Goal: Task Accomplishment & Management: Use online tool/utility

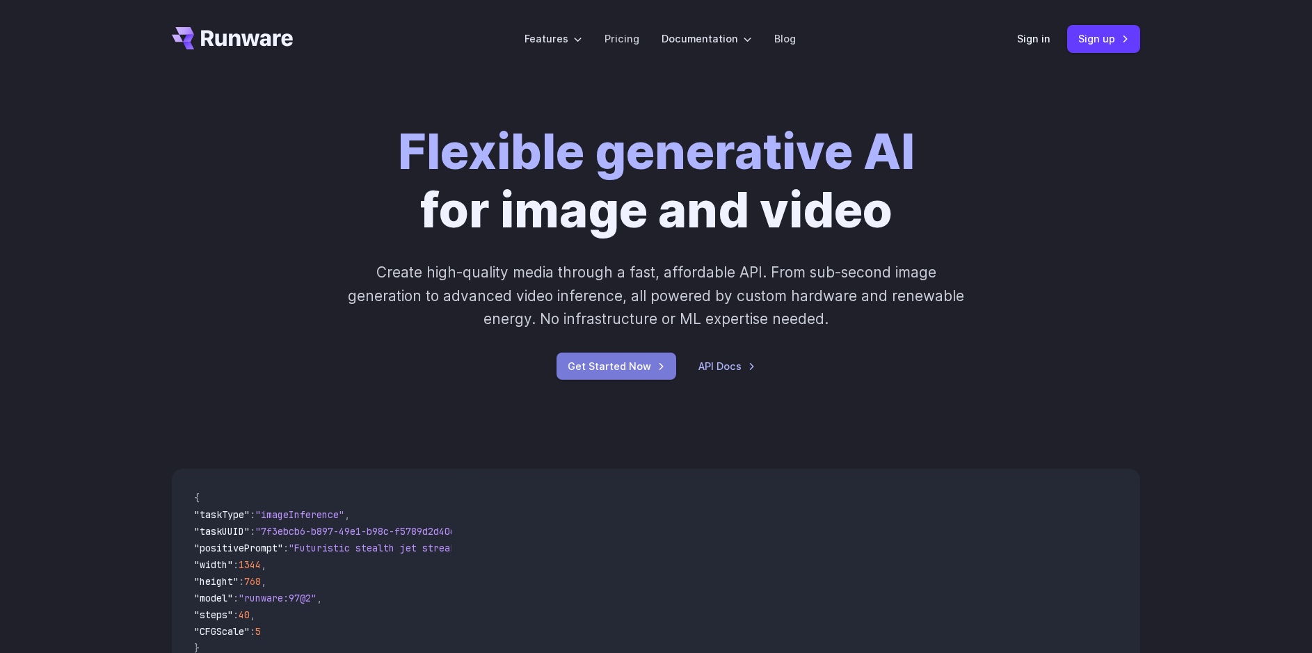
click at [632, 367] on link "Get Started Now" at bounding box center [616, 366] width 120 height 27
click at [1105, 38] on link "Sign up" at bounding box center [1103, 38] width 73 height 27
click at [1048, 38] on link "Sign in" at bounding box center [1033, 39] width 33 height 16
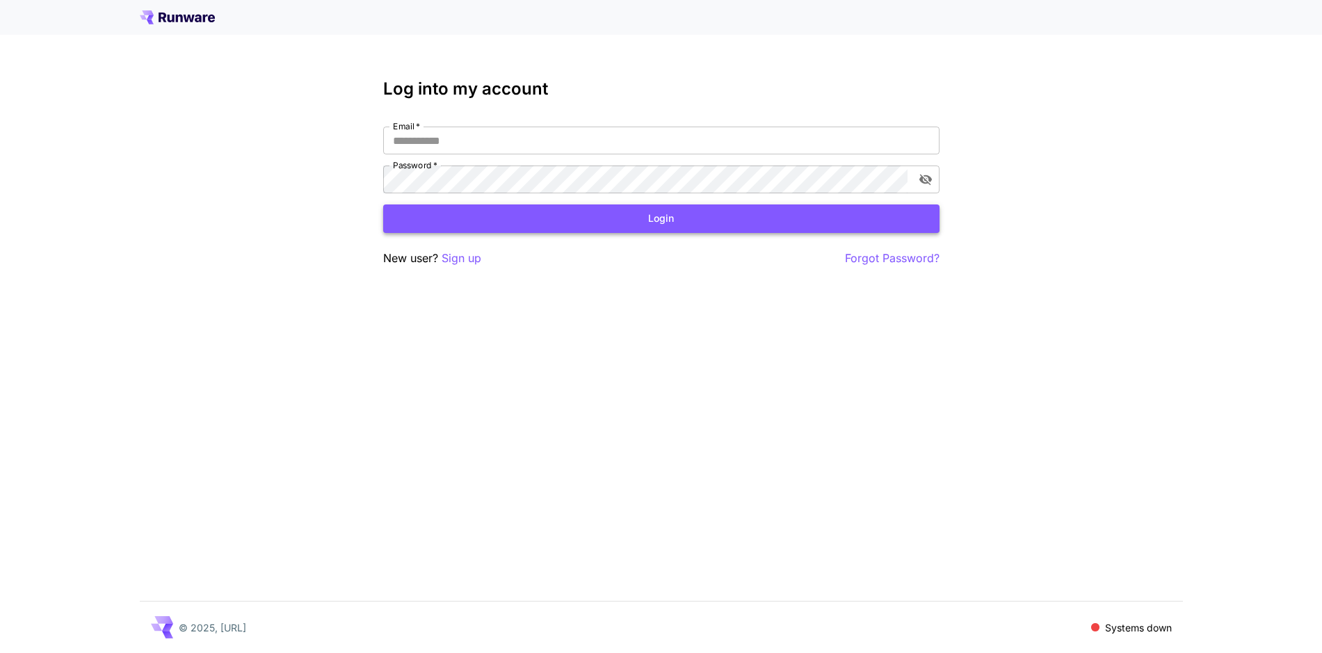
type input "**********"
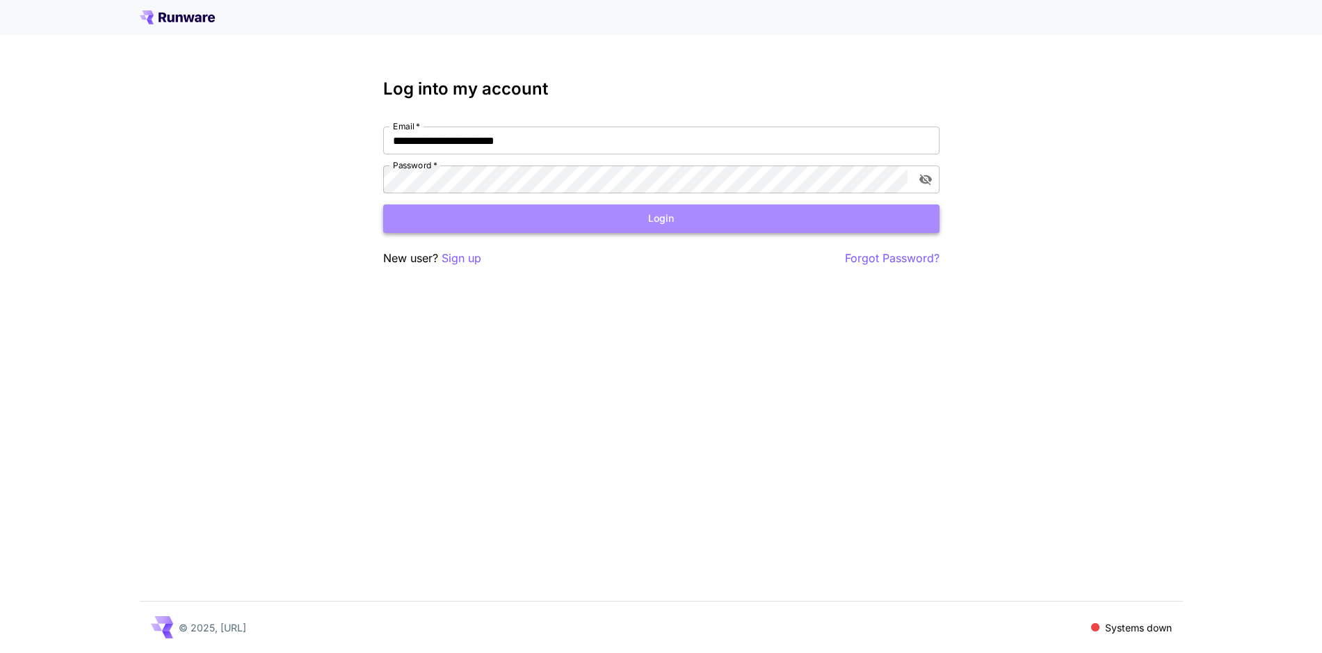
click at [606, 220] on button "Login" at bounding box center [661, 219] width 556 height 29
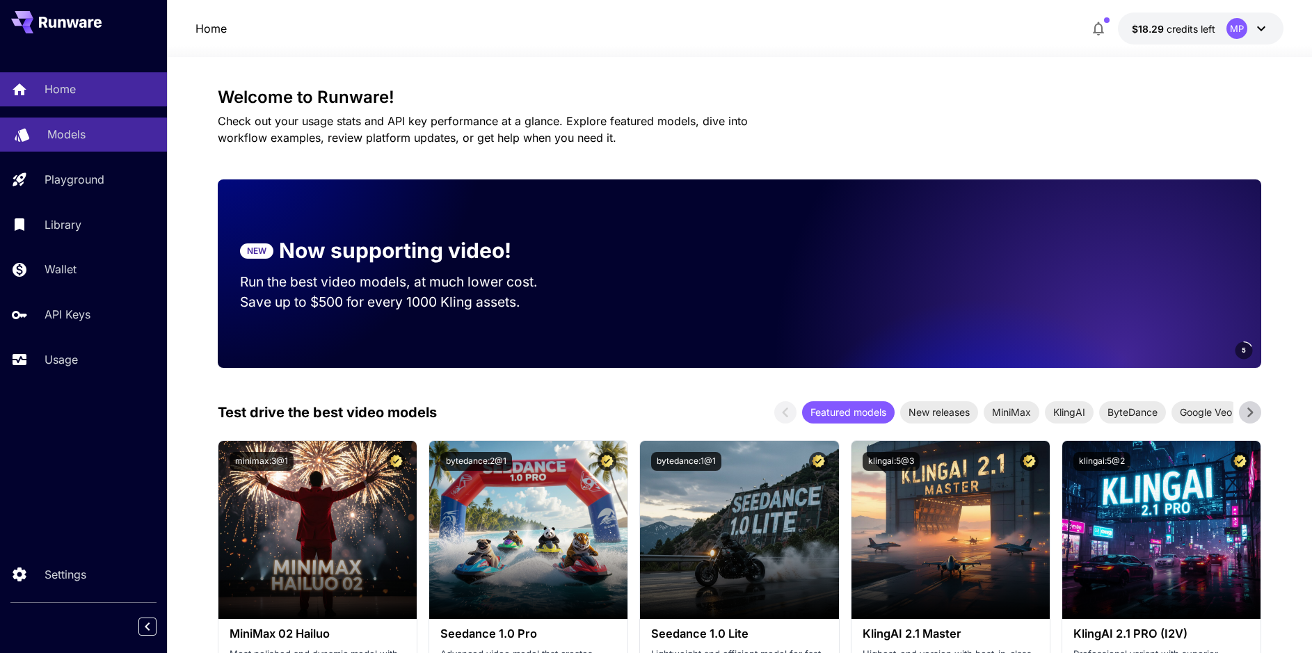
click at [110, 141] on div "Models" at bounding box center [101, 134] width 109 height 17
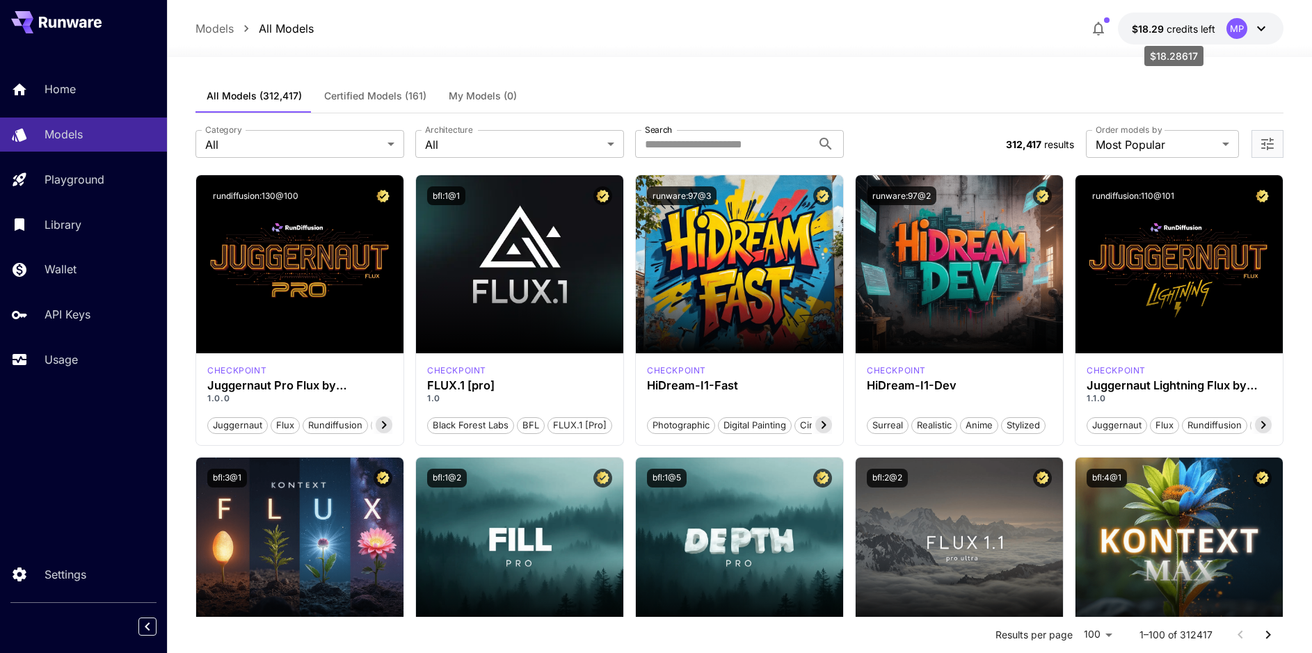
click at [1192, 33] on span "credits left" at bounding box center [1190, 29] width 49 height 12
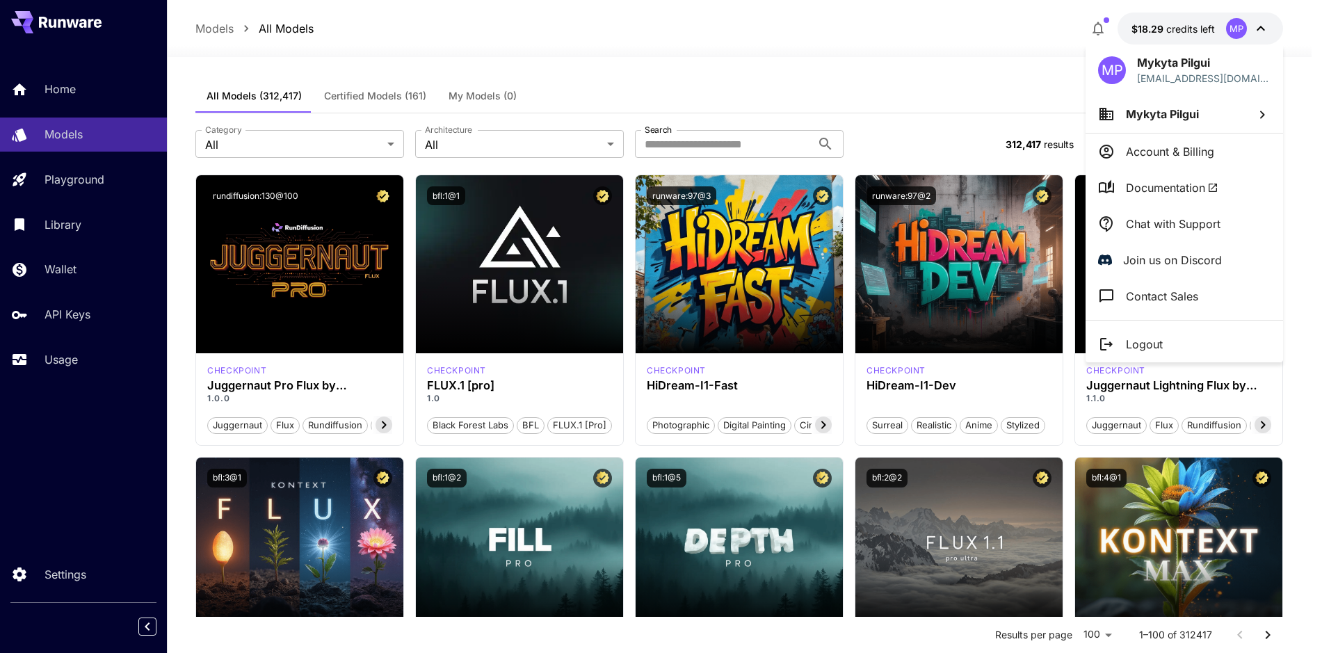
click at [1166, 30] on div at bounding box center [661, 326] width 1322 height 653
